Goal: Task Accomplishment & Management: Use online tool/utility

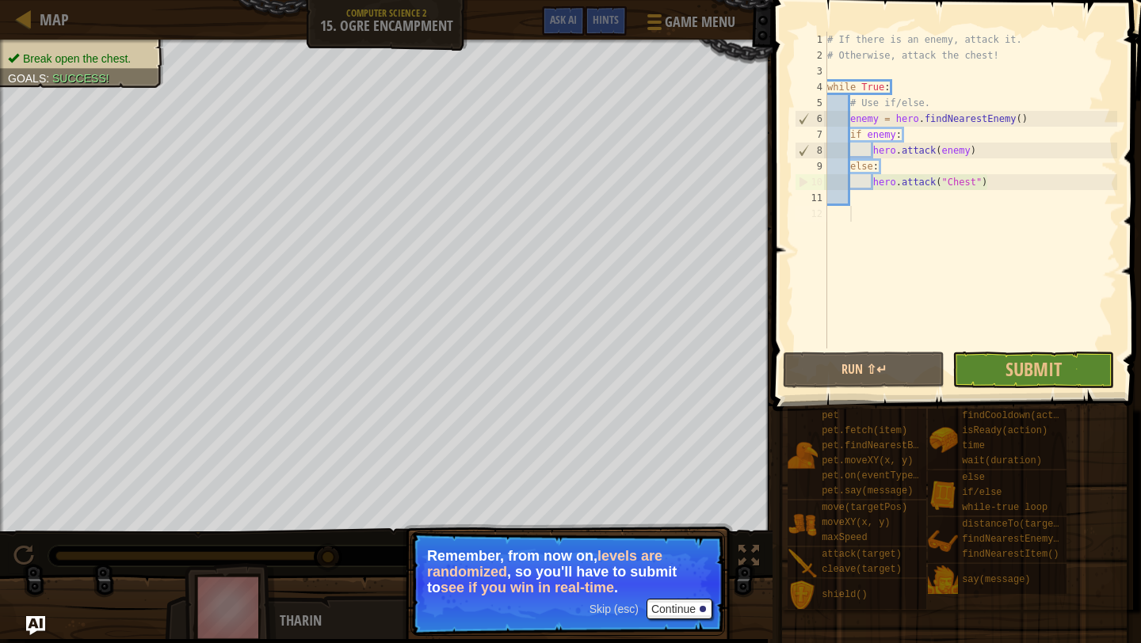
click at [7, 6] on div "Map Computer Science 2 15. Ogre Encampment Game Menu Done Hints Ask AI" at bounding box center [386, 20] width 773 height 40
click at [28, 9] on div at bounding box center [24, 19] width 20 height 20
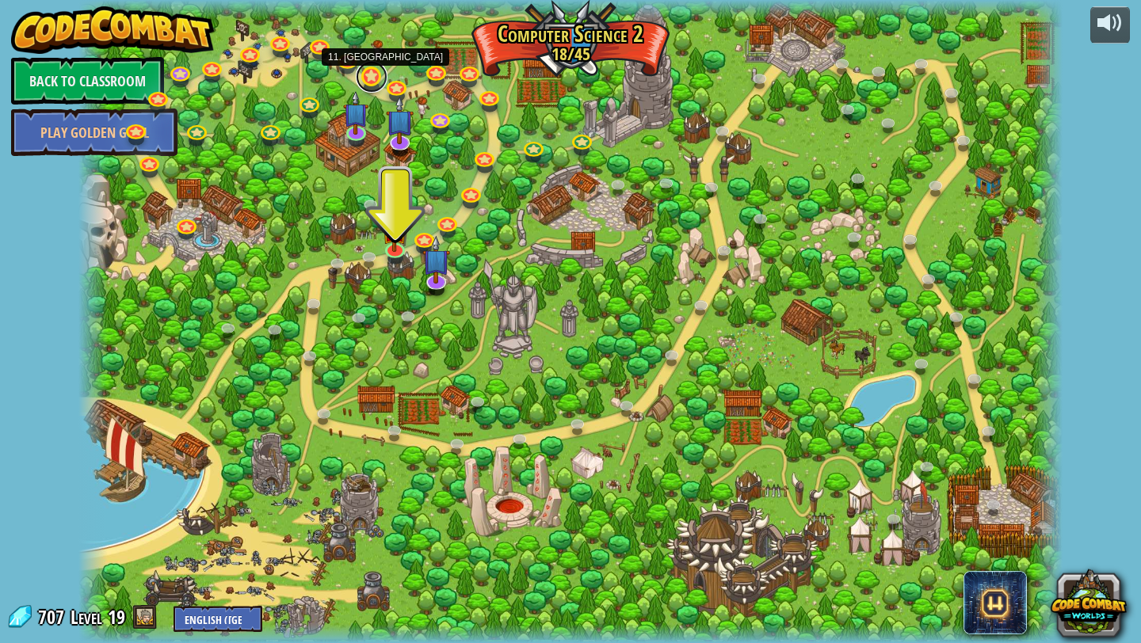
click at [372, 73] on link at bounding box center [372, 77] width 32 height 32
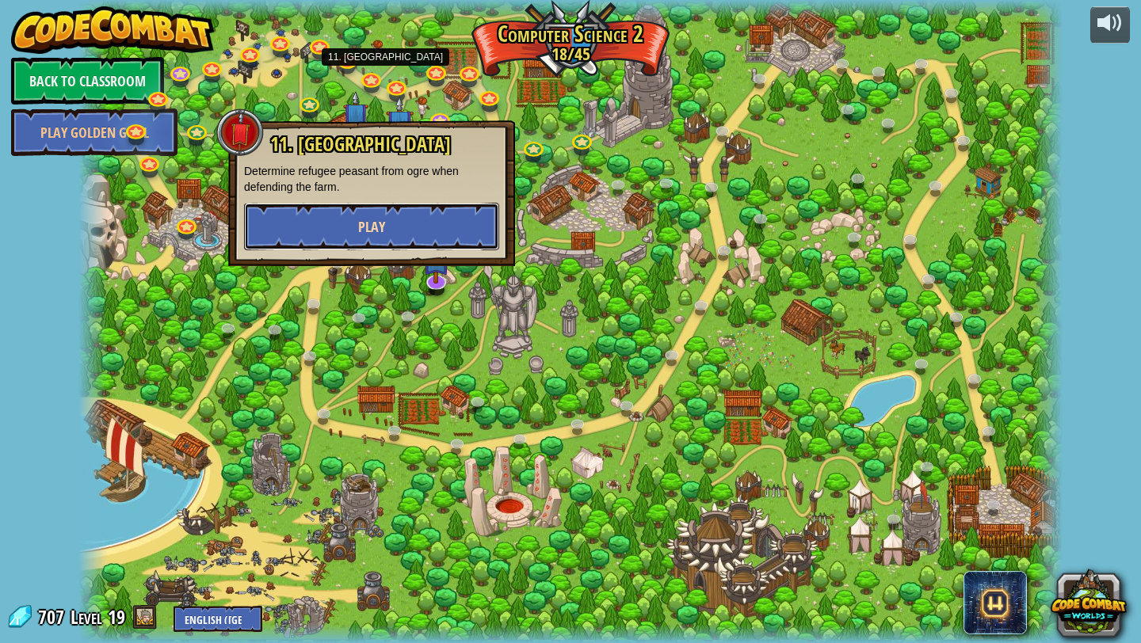
click at [404, 223] on button "Play" at bounding box center [371, 227] width 255 height 48
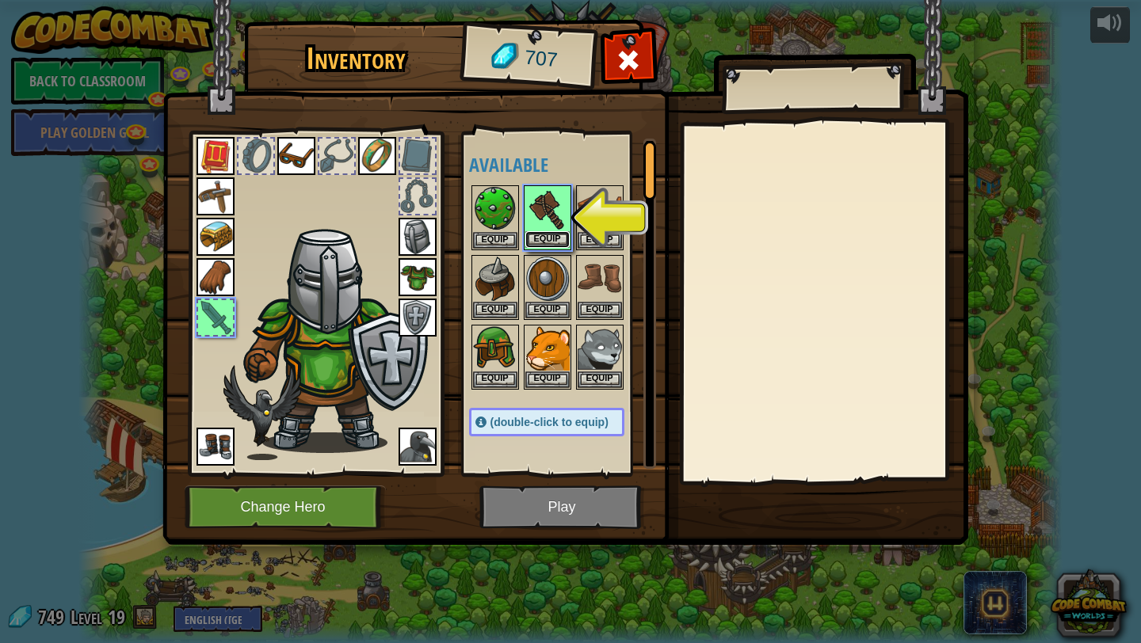
click at [550, 232] on button "Equip" at bounding box center [547, 239] width 44 height 17
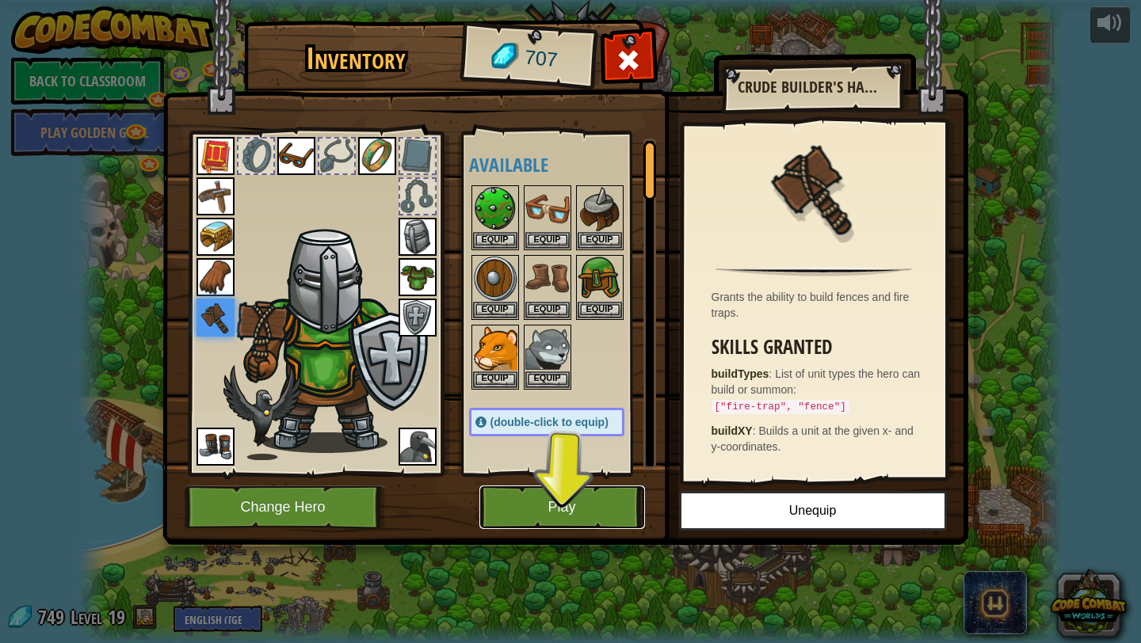
click at [573, 502] on button "Play" at bounding box center [562, 508] width 166 height 44
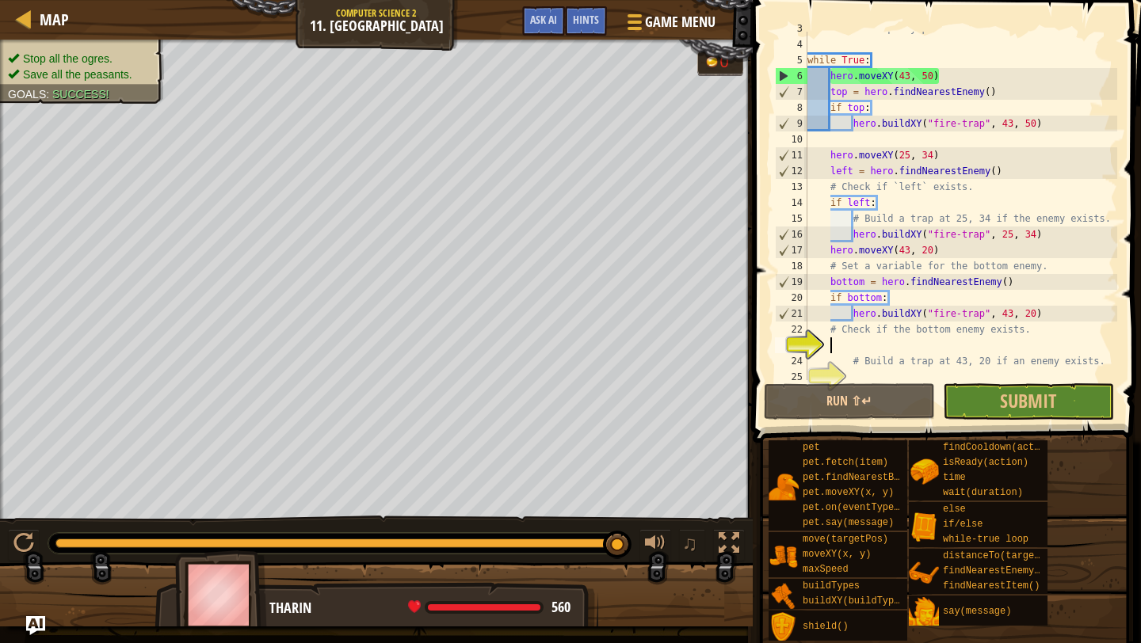
scroll to position [48, 0]
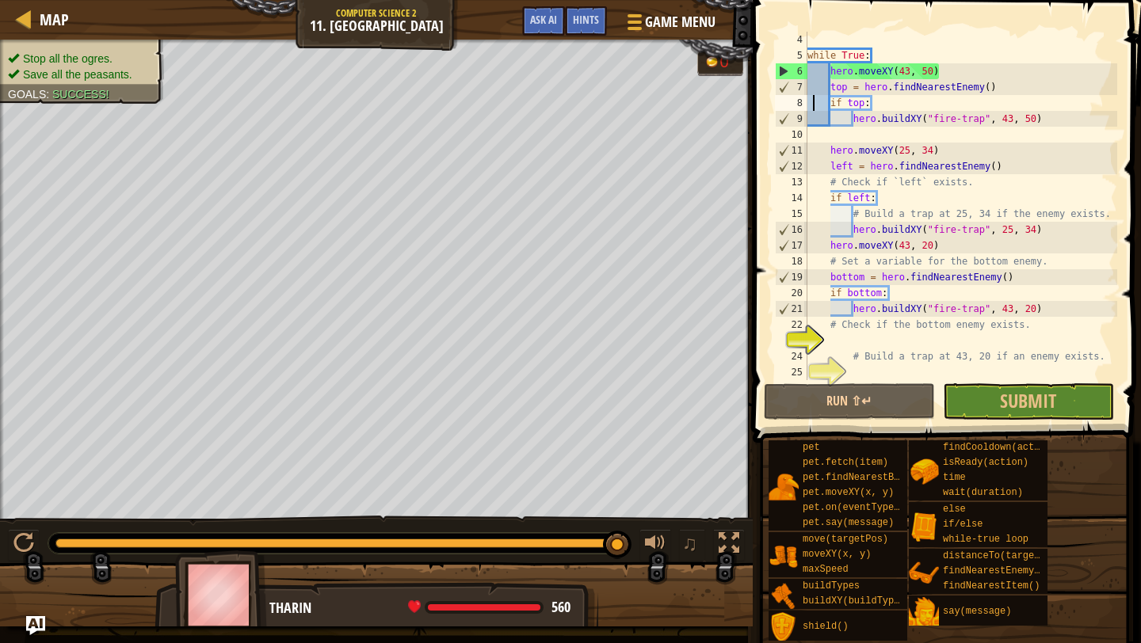
click at [814, 109] on div "while True : hero . moveXY ( 43 , 50 ) top = hero . findNearestEnemy ( ) if top…" at bounding box center [960, 222] width 313 height 380
type textarea "if top:"
